Goal: Navigation & Orientation: Understand site structure

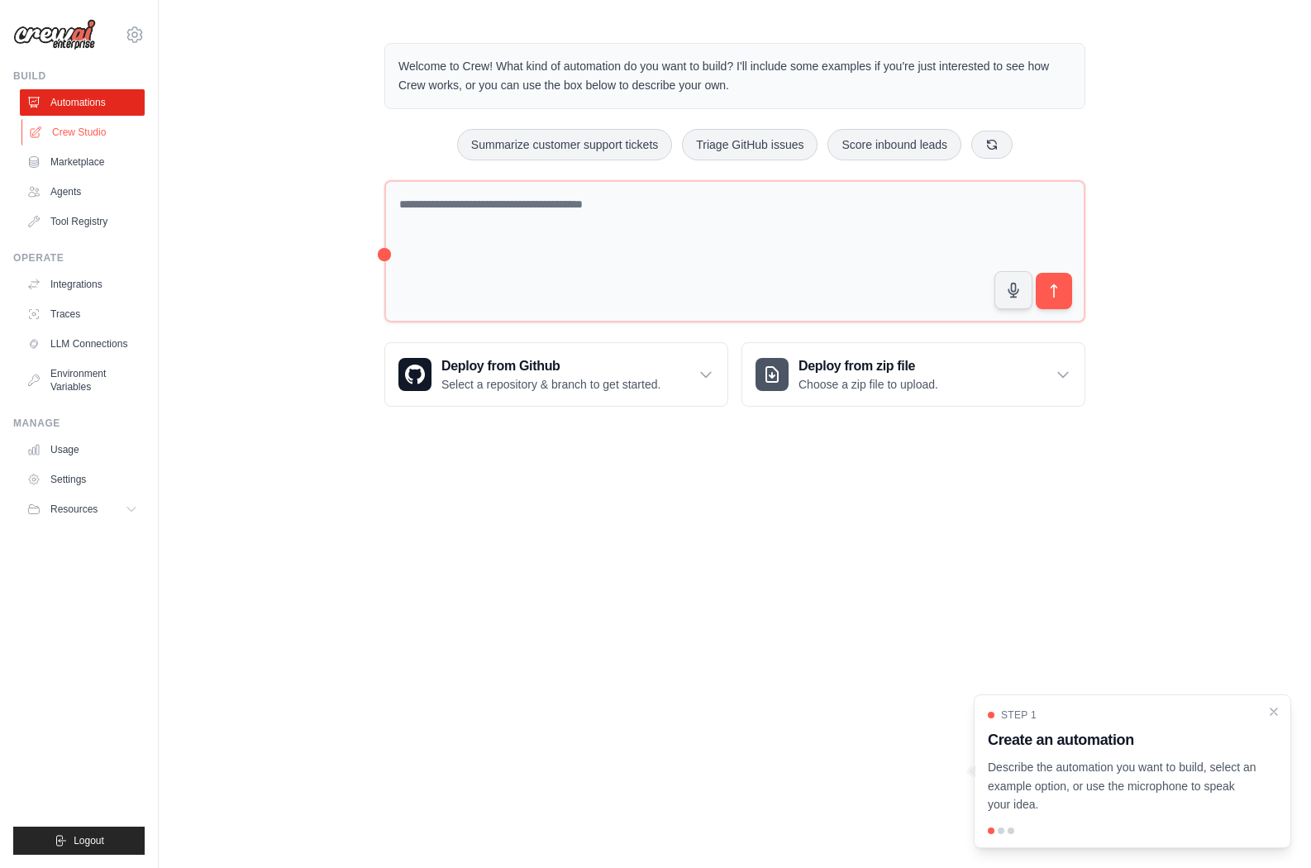
click at [101, 130] on link "Crew Studio" at bounding box center [83, 132] width 125 height 26
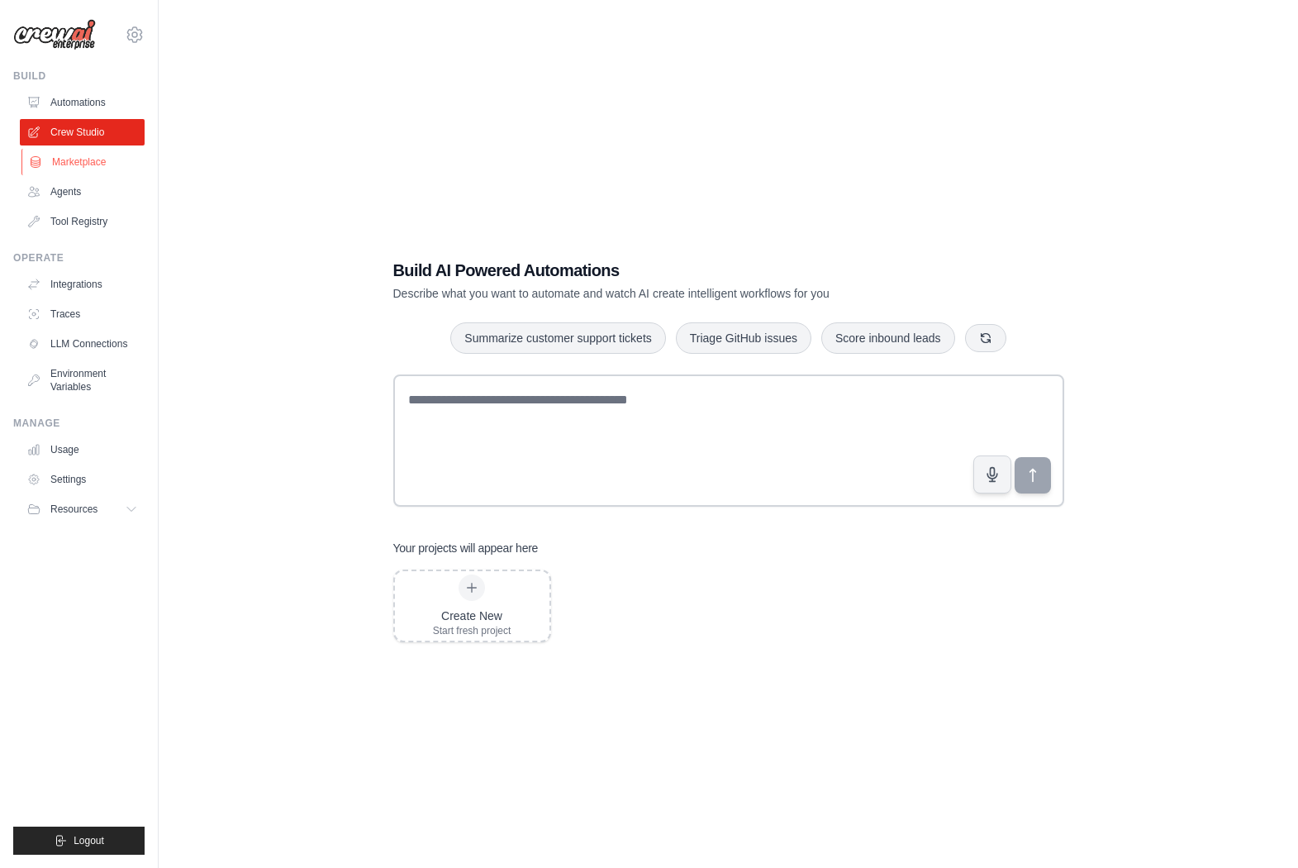
click at [73, 154] on link "Marketplace" at bounding box center [83, 162] width 125 height 26
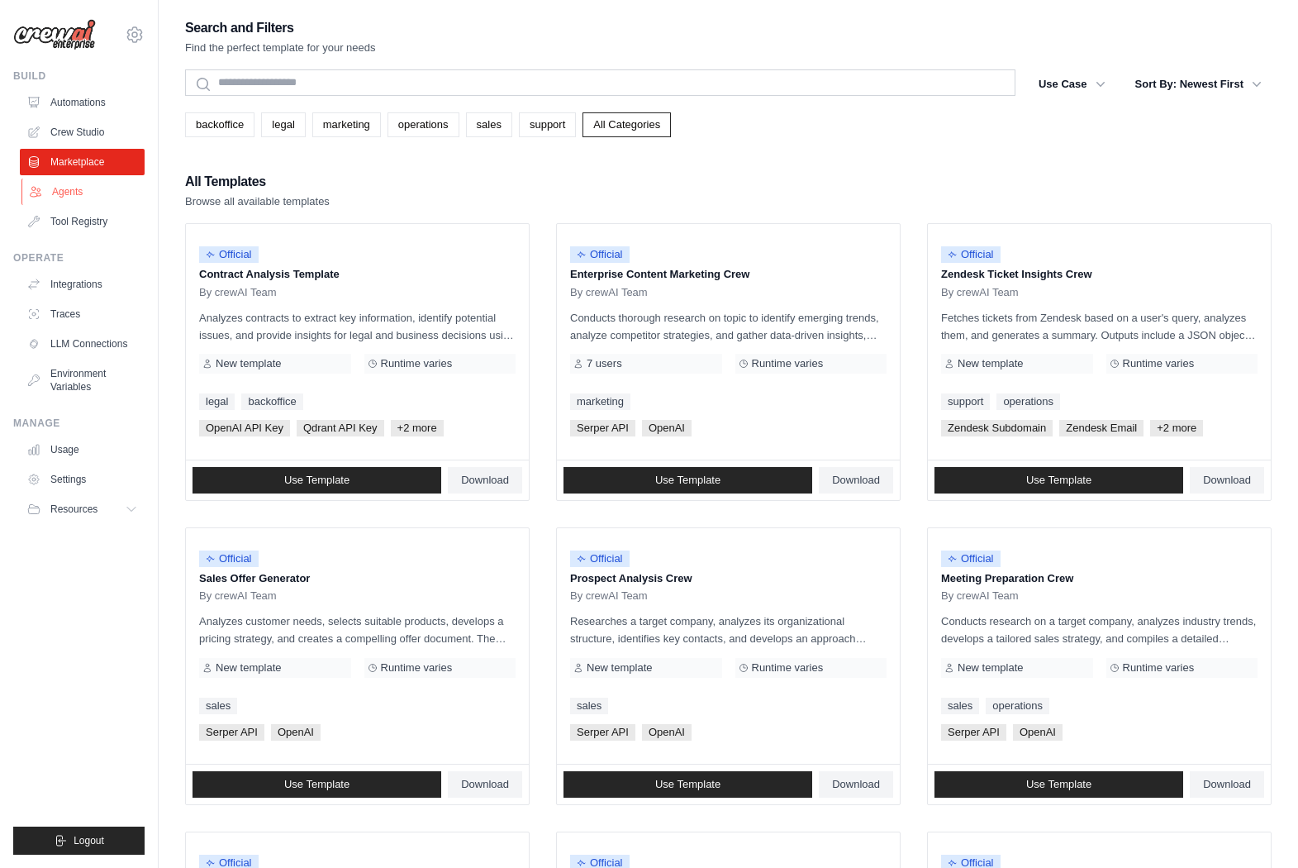
click at [74, 193] on link "Agents" at bounding box center [83, 191] width 125 height 26
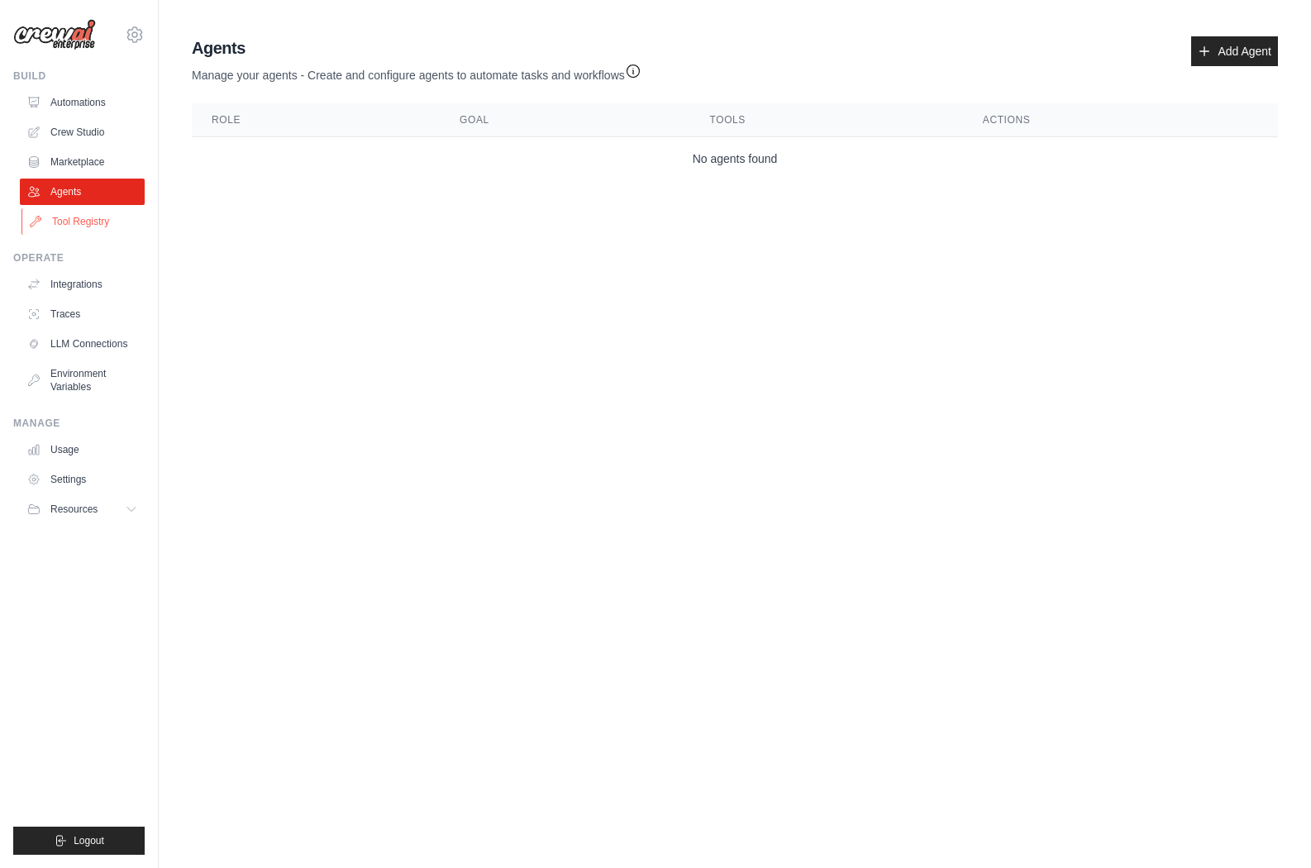
click at [78, 225] on link "Tool Registry" at bounding box center [83, 221] width 125 height 26
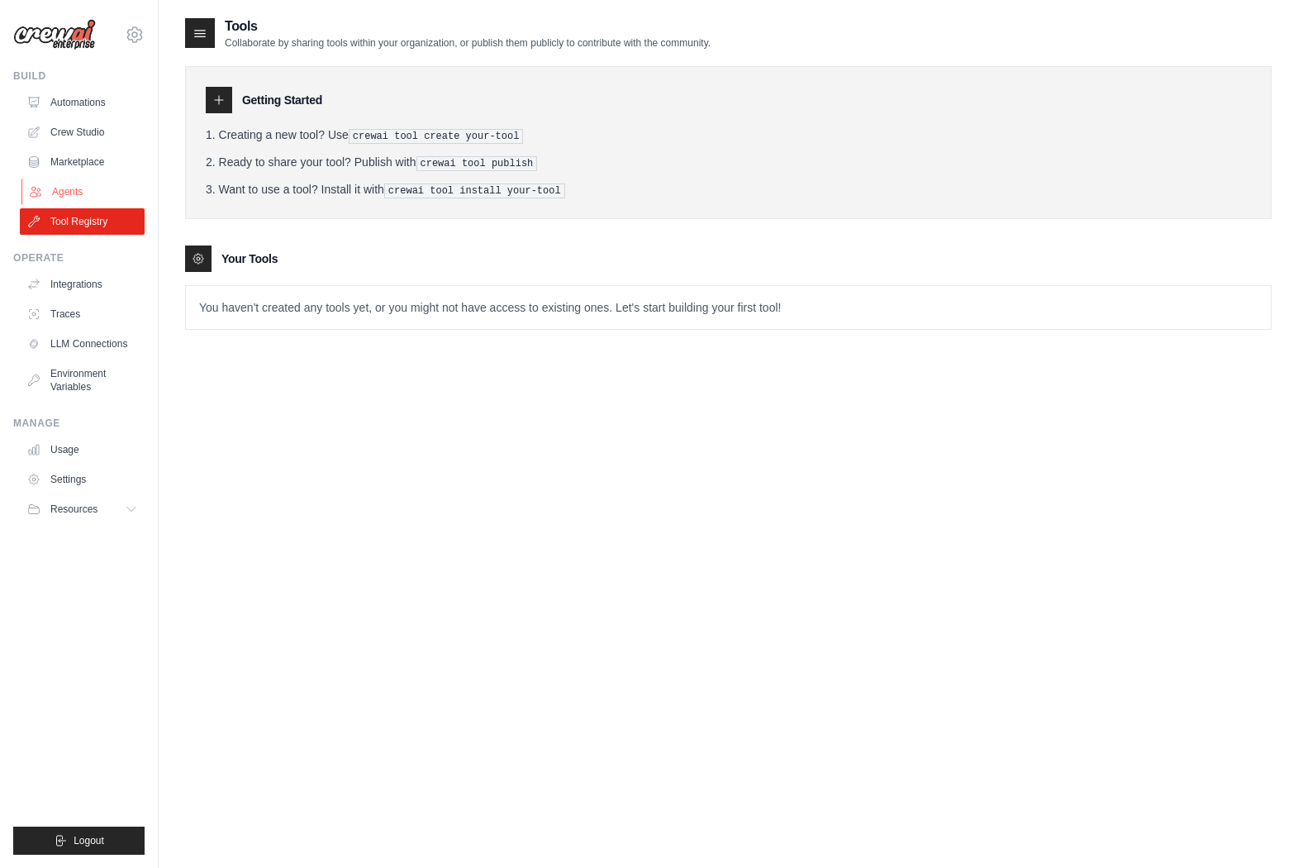
click at [74, 193] on link "Agents" at bounding box center [83, 191] width 125 height 26
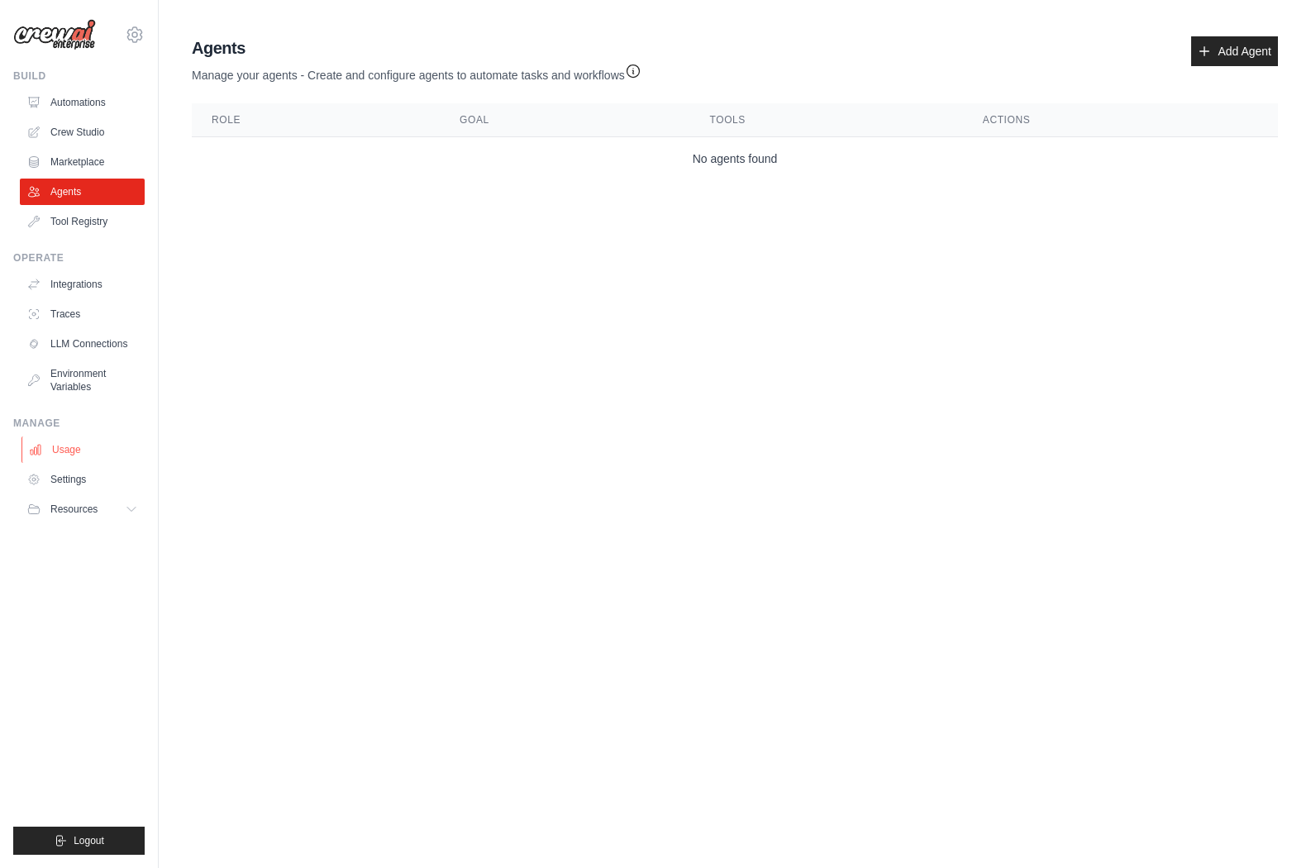
click at [79, 440] on link "Usage" at bounding box center [83, 449] width 125 height 26
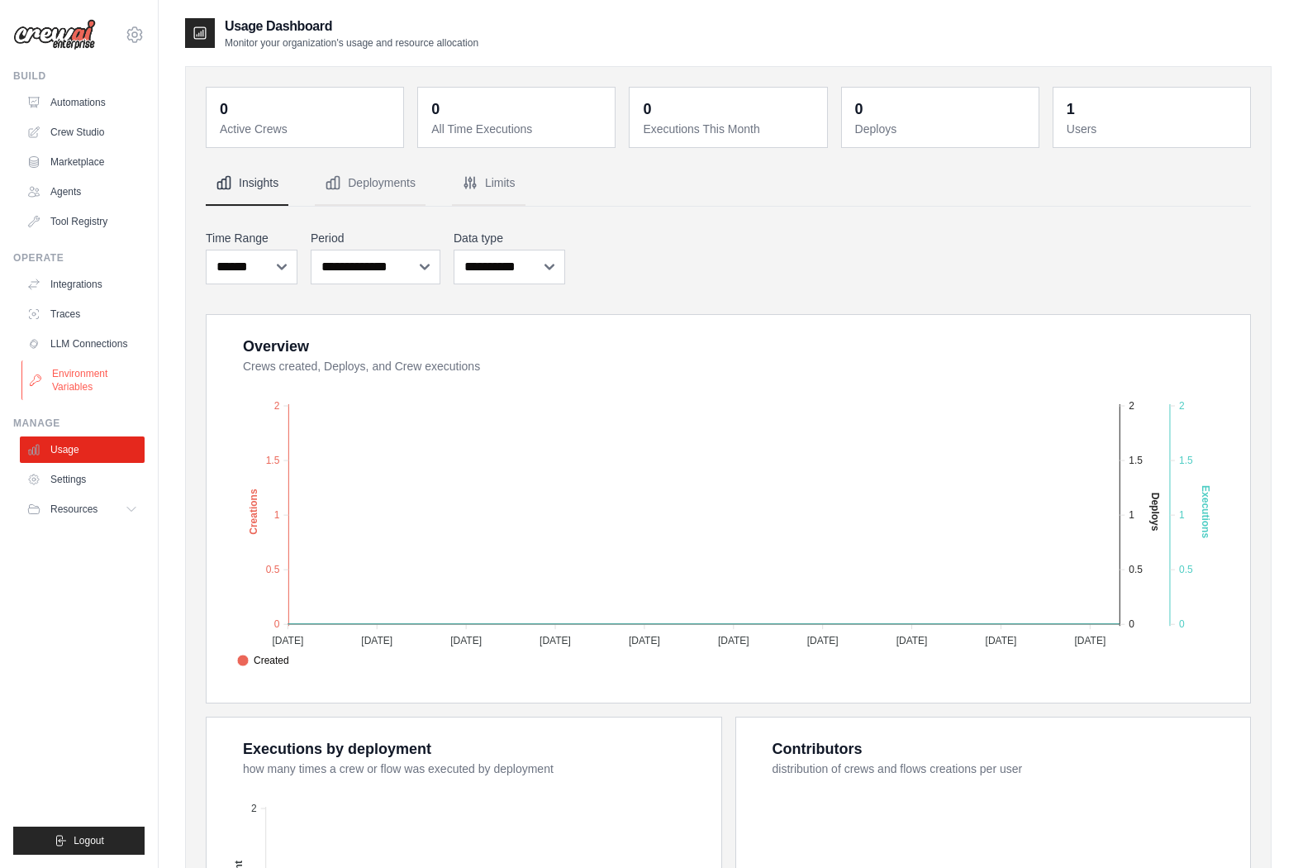
click at [81, 396] on link "Environment Variables" at bounding box center [83, 380] width 125 height 40
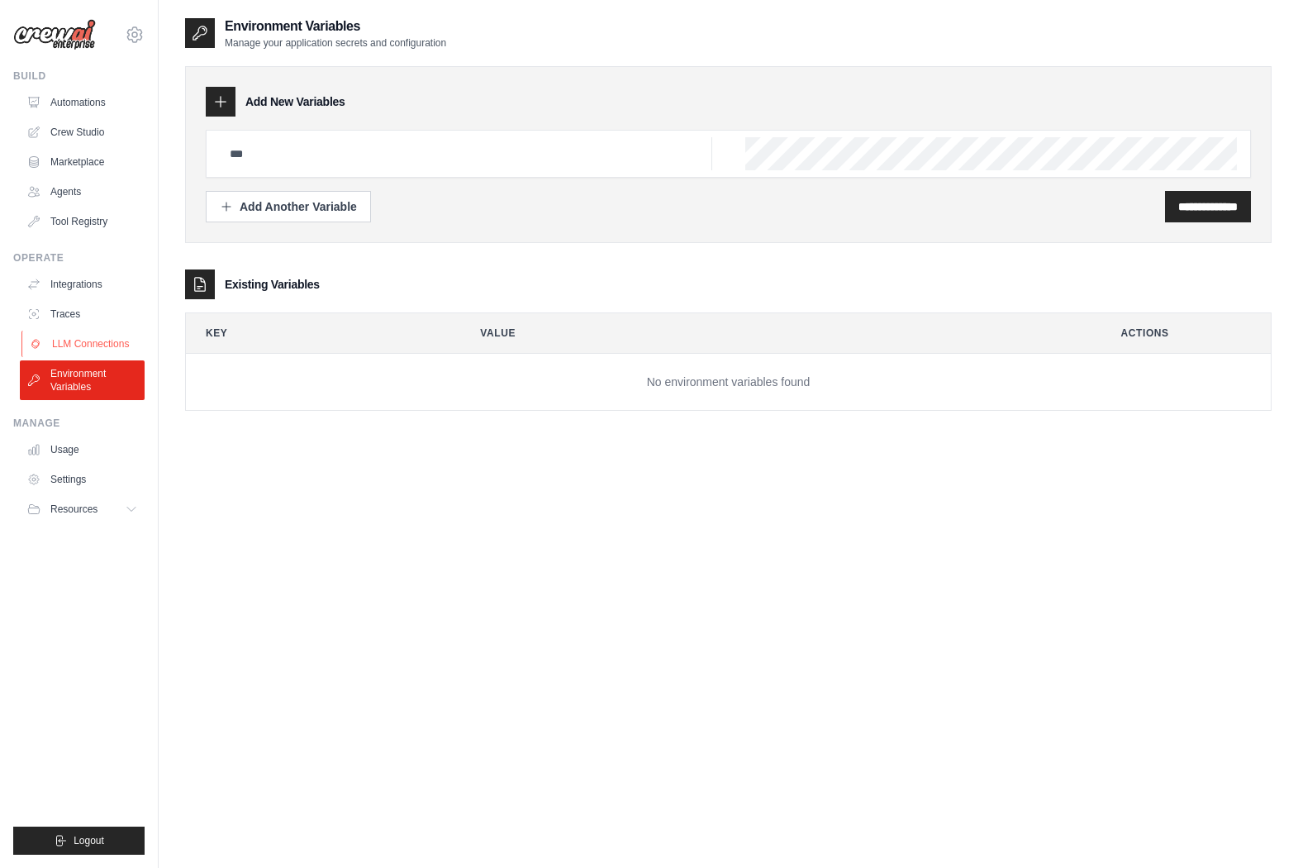
click at [81, 331] on link "LLM Connections" at bounding box center [83, 344] width 125 height 26
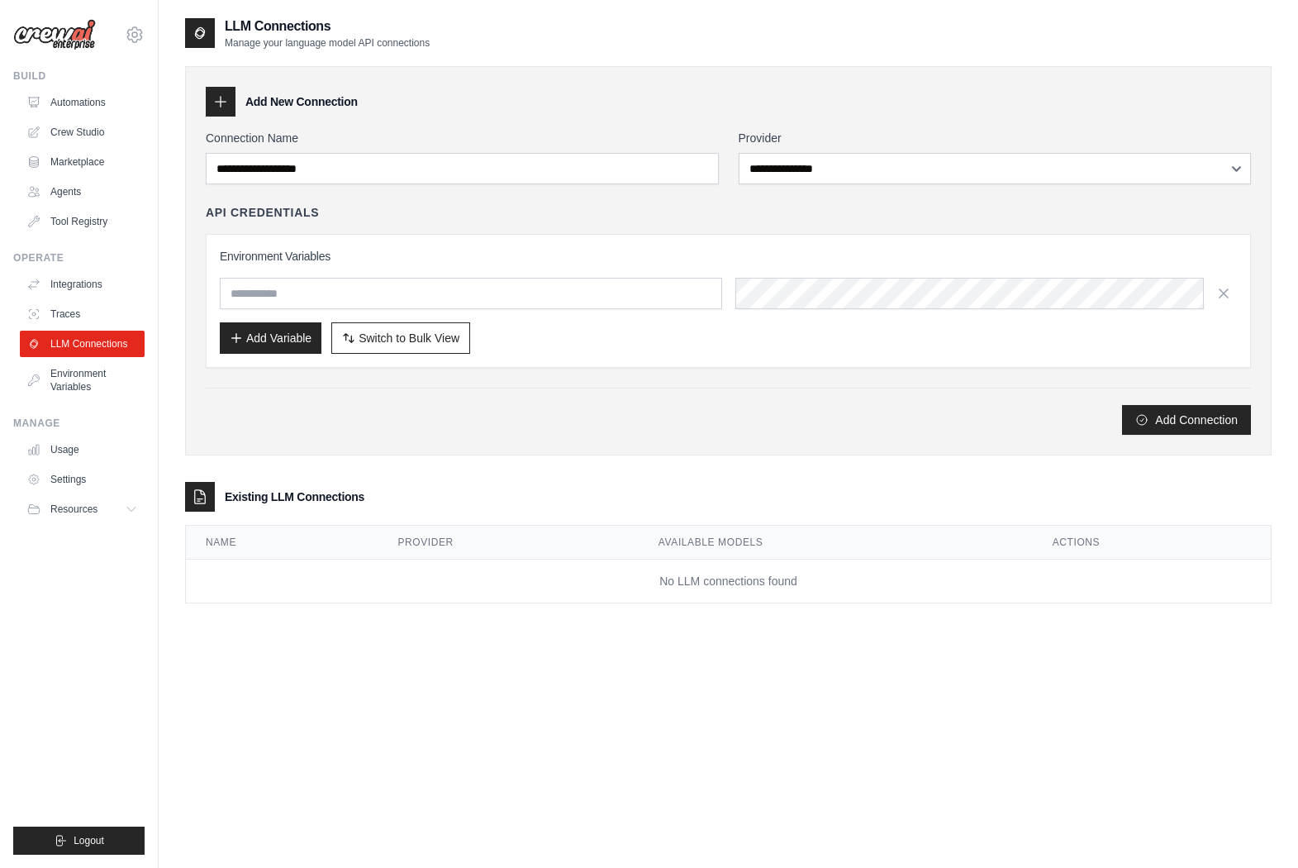
click at [79, 316] on link "Traces" at bounding box center [82, 314] width 125 height 26
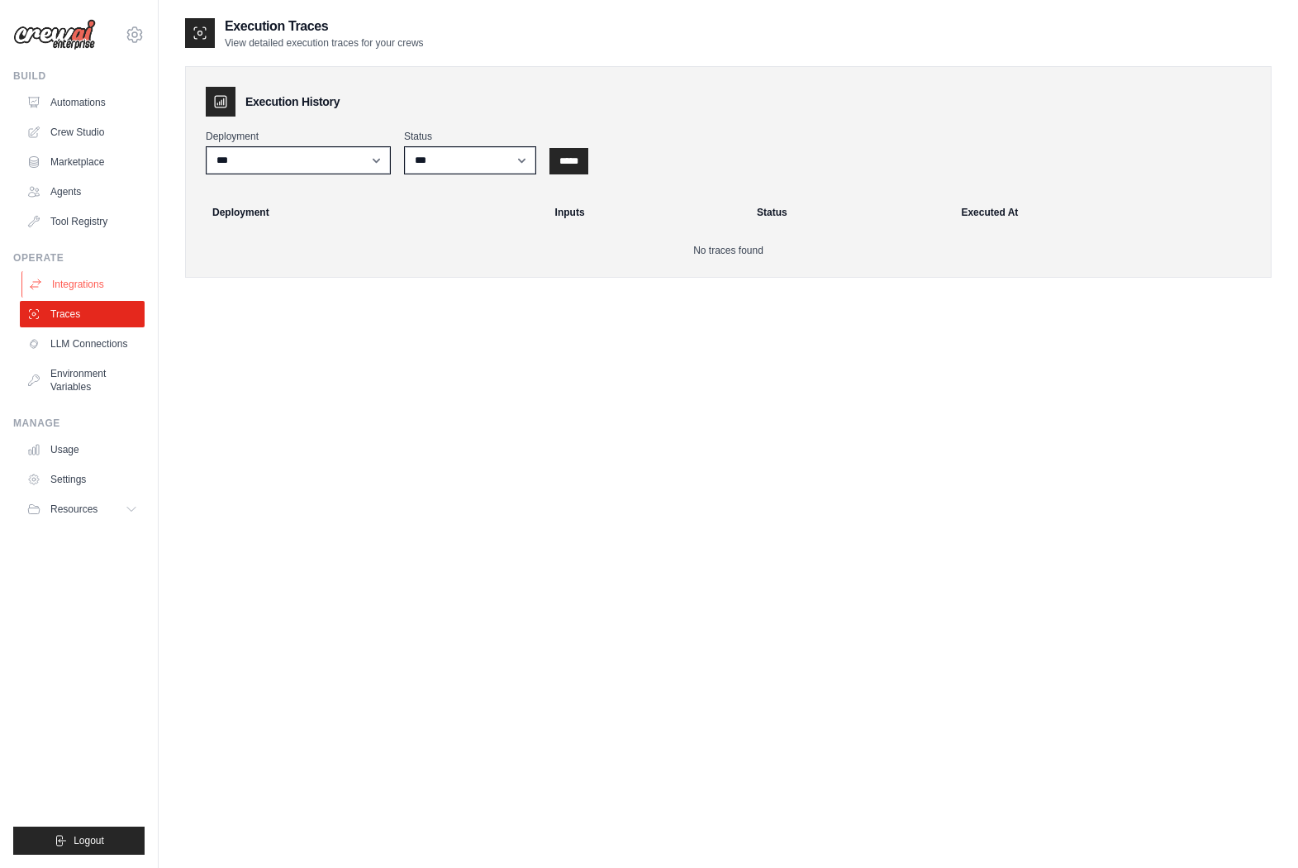
click at [79, 279] on link "Integrations" at bounding box center [83, 284] width 125 height 26
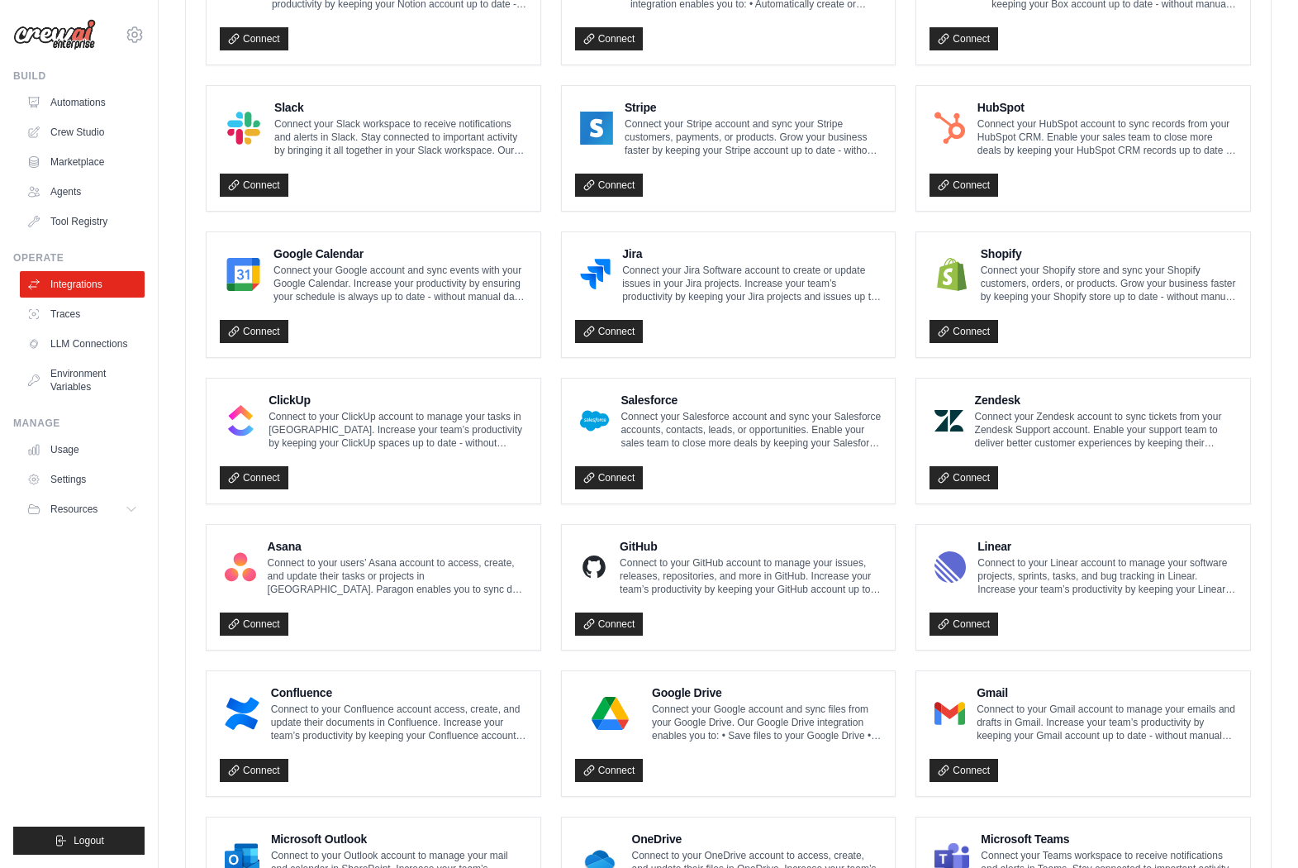
scroll to position [681, 0]
